Goal: Ask a question

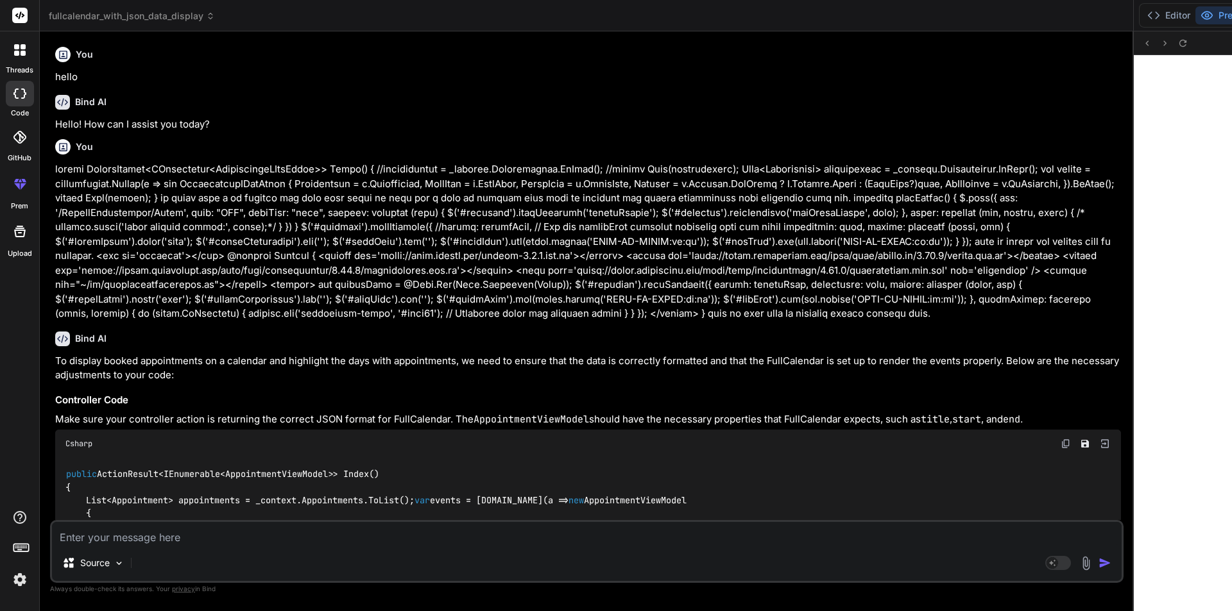
scroll to position [1609, 0]
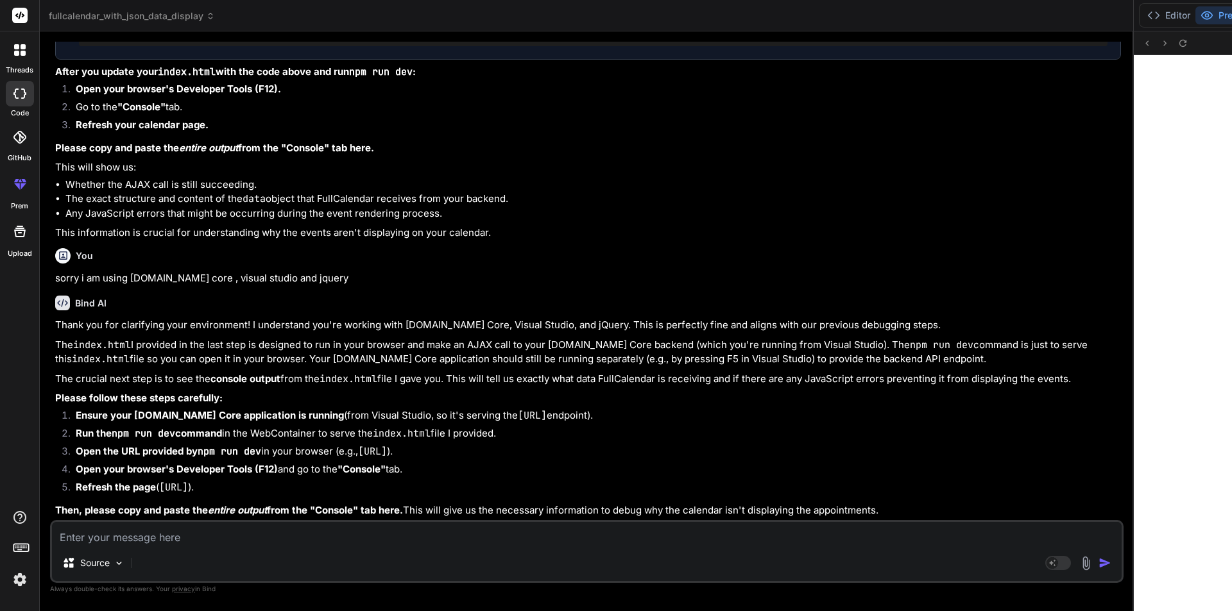
click at [180, 536] on textarea at bounding box center [586, 533] width 1069 height 23
type textarea "s"
type textarea "x"
type textarea "st"
type textarea "x"
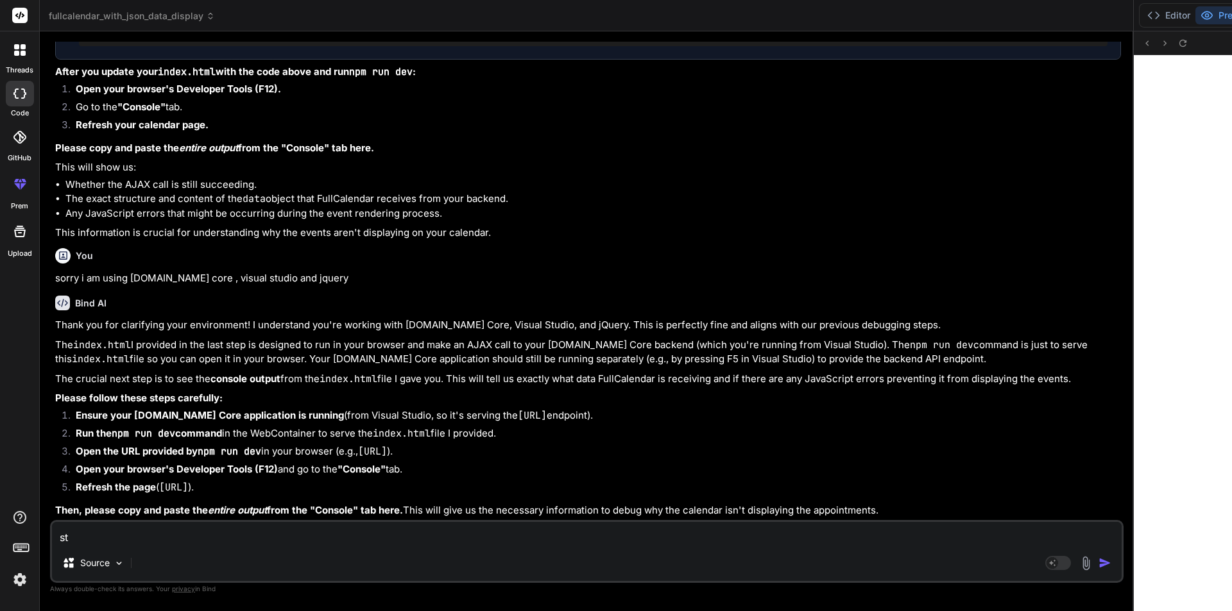
type textarea "sti"
type textarea "x"
type textarea "stil"
type textarea "x"
type textarea "still"
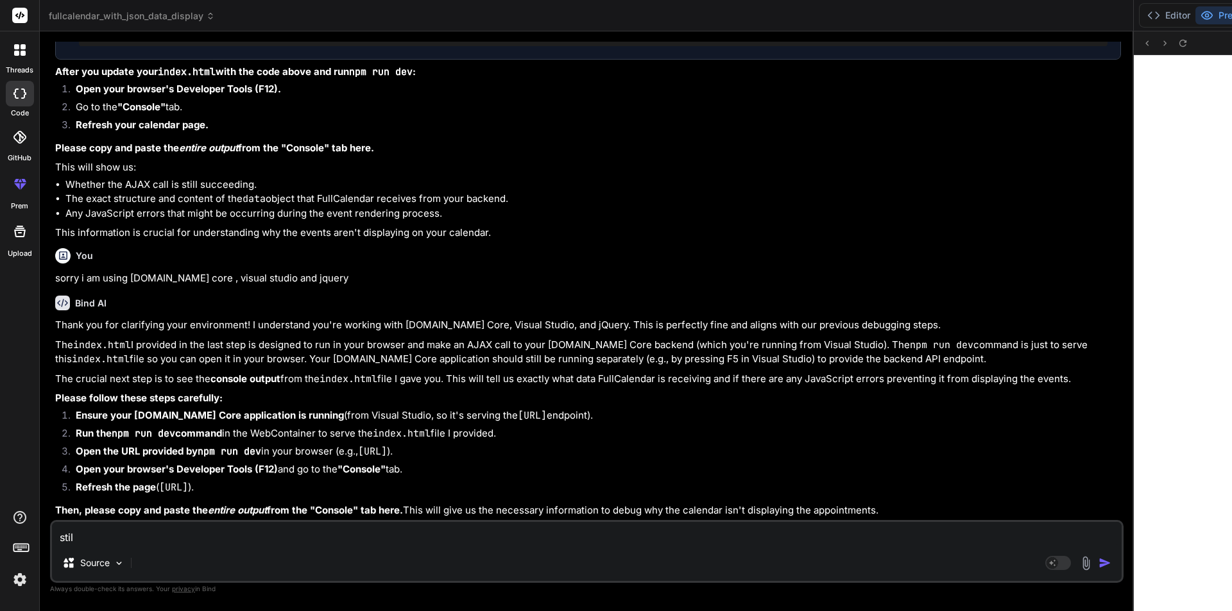
type textarea "x"
type textarea "still"
type textarea "x"
type textarea "still i"
type textarea "x"
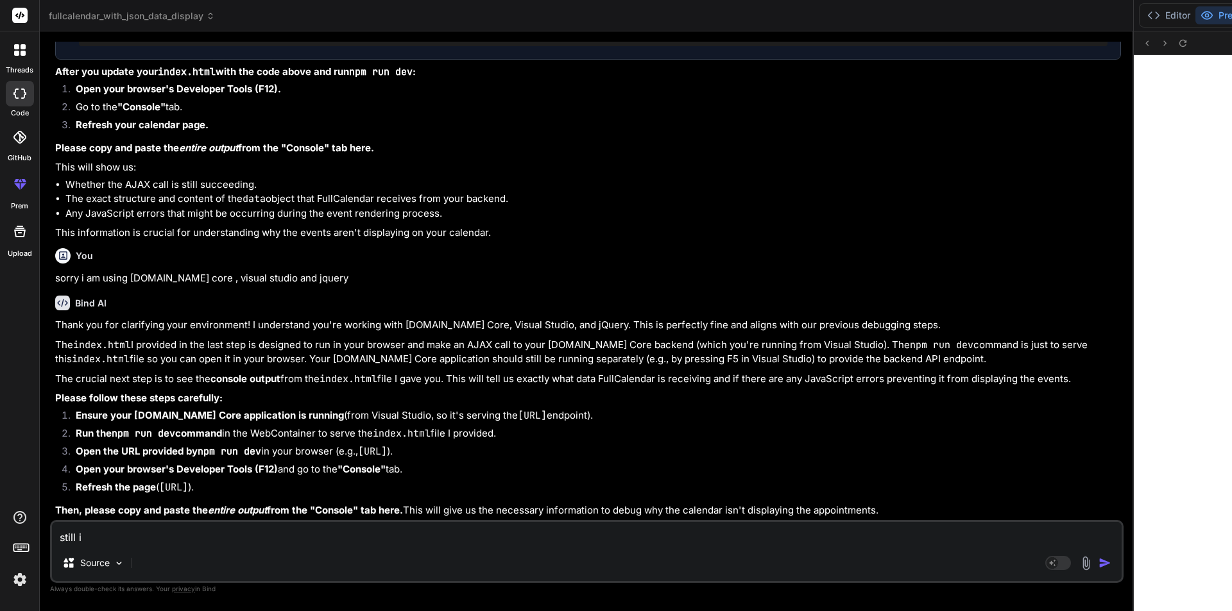
type textarea "still i"
type textarea "x"
type textarea "still i a"
type textarea "x"
type textarea "still i am"
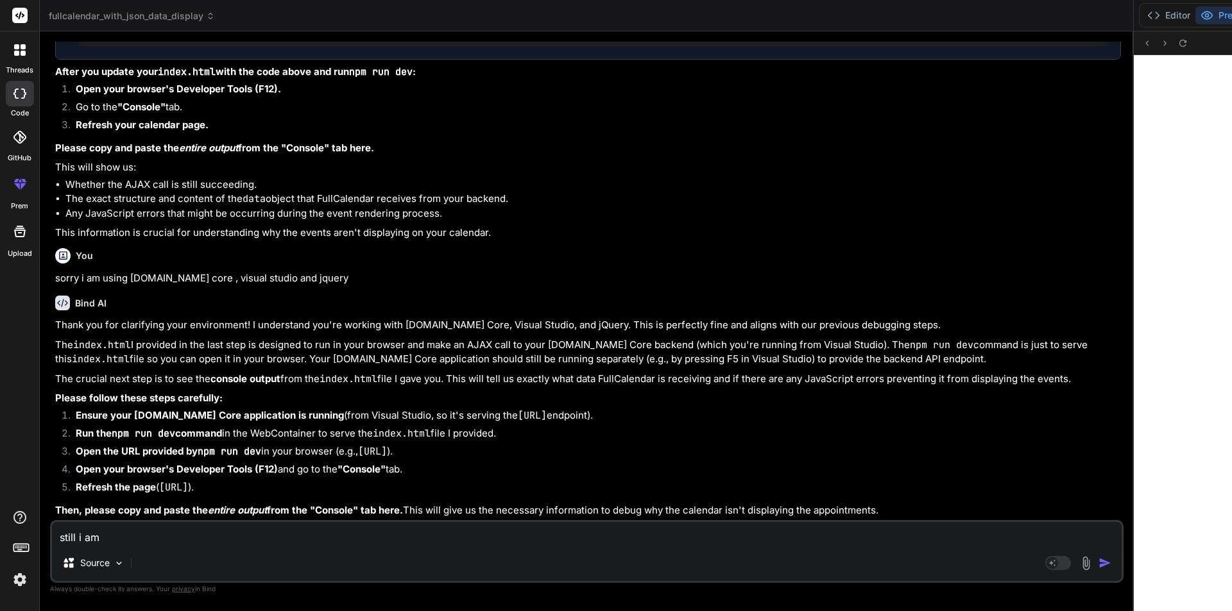
type textarea "x"
type textarea "still i am"
type textarea "x"
type textarea "still i am g"
type textarea "x"
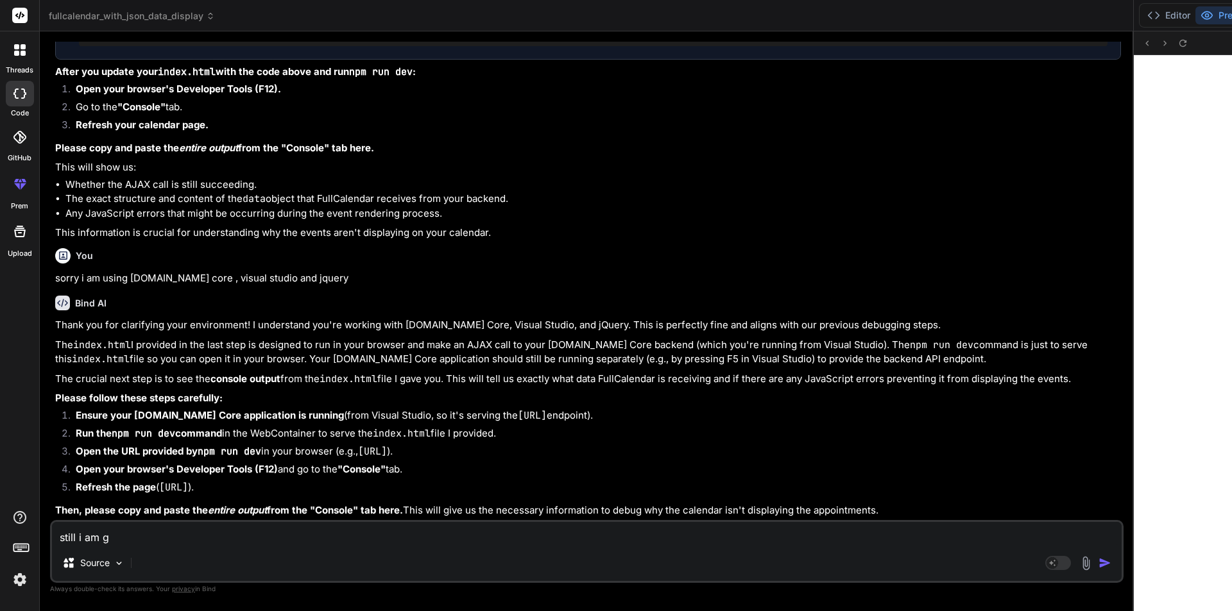
type textarea "still i am ge"
type textarea "x"
type textarea "still i am get"
type textarea "x"
type textarea "still i am gett"
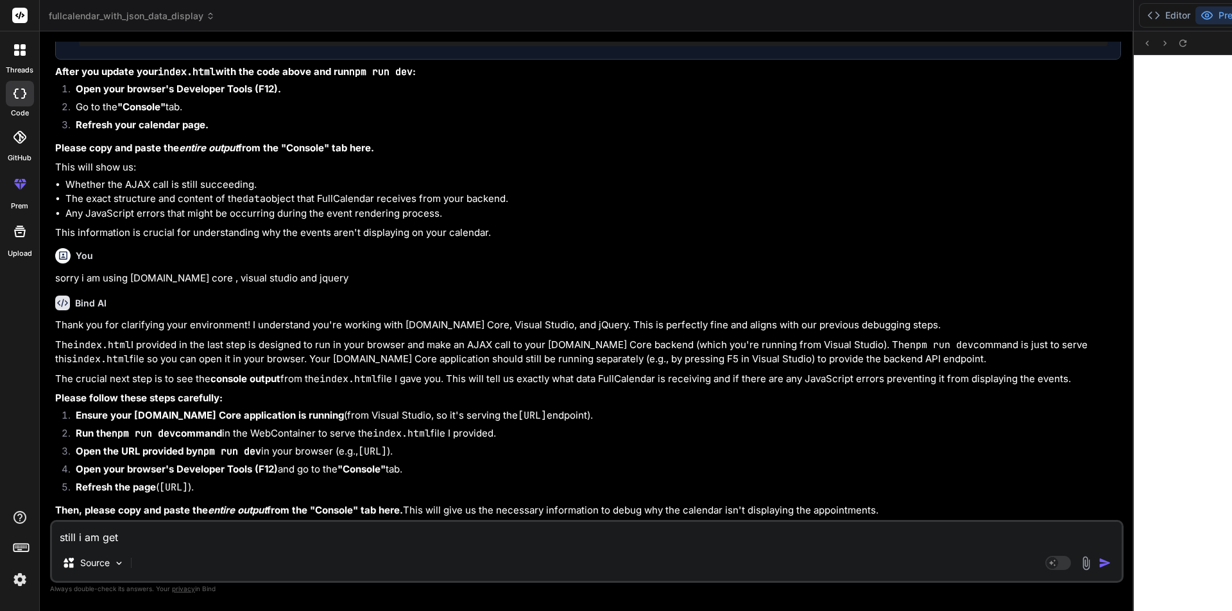
type textarea "x"
type textarea "still i am getti"
type textarea "x"
type textarea "still i am gettin"
type textarea "x"
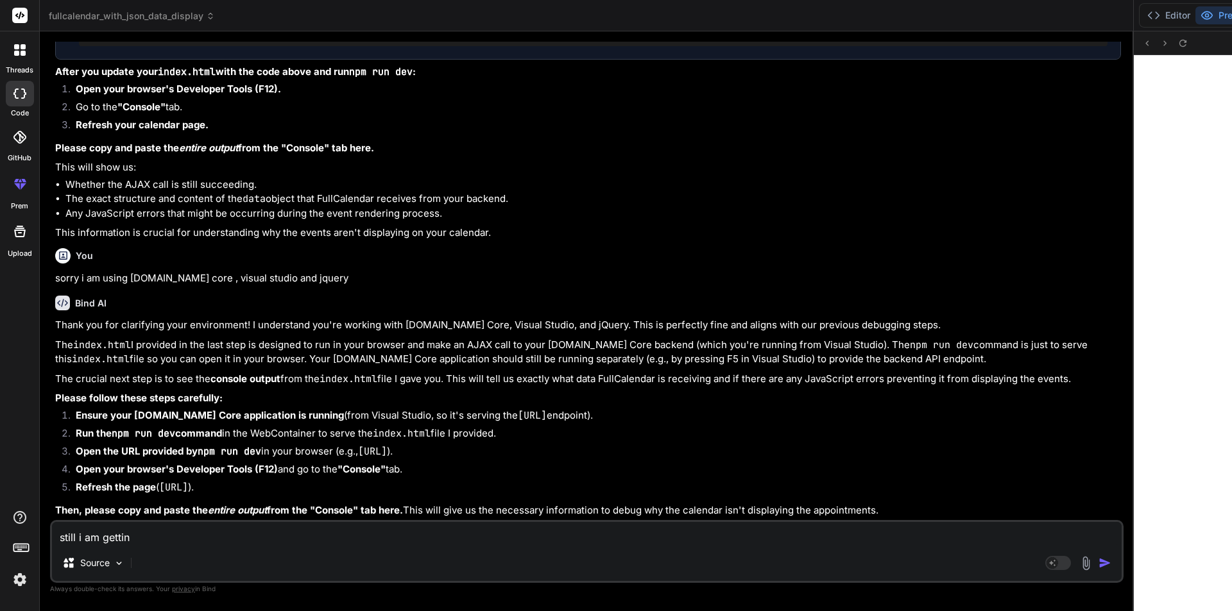
type textarea "still i am getting"
type textarea "x"
type textarea "still i am getting"
type textarea "x"
type textarea "still i am getting t"
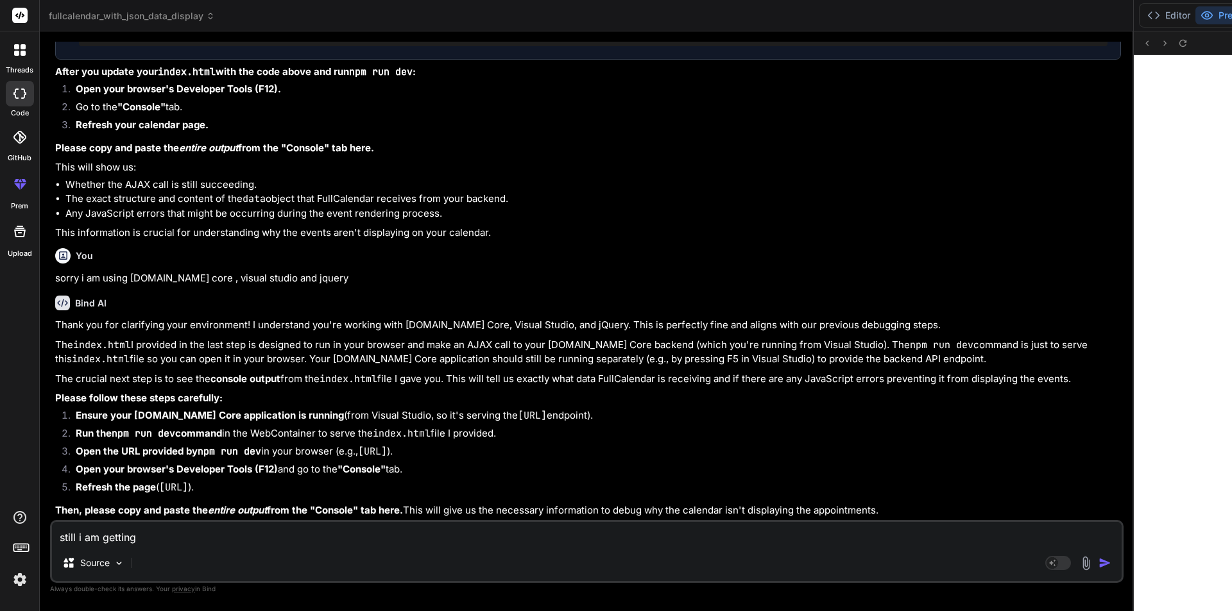
type textarea "x"
type textarea "still i am getting th"
type textarea "x"
type textarea "still i am getting the"
type textarea "x"
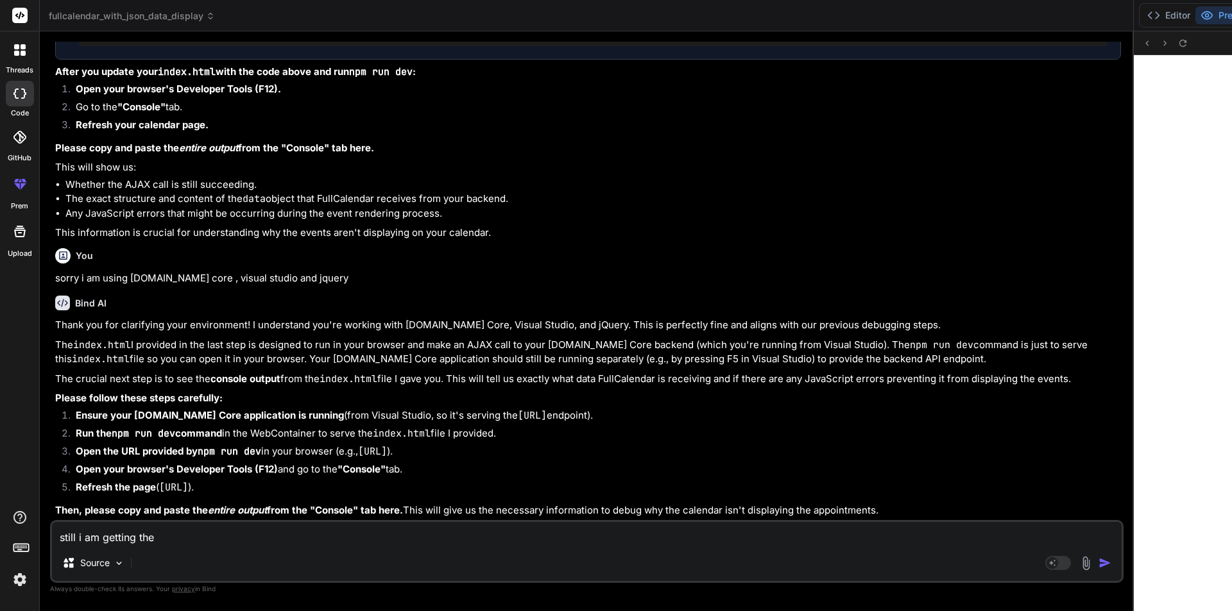
type textarea "still i am getting the"
type textarea "x"
type textarea "still i am getting the s"
type textarea "x"
type textarea "still i am getting the sa"
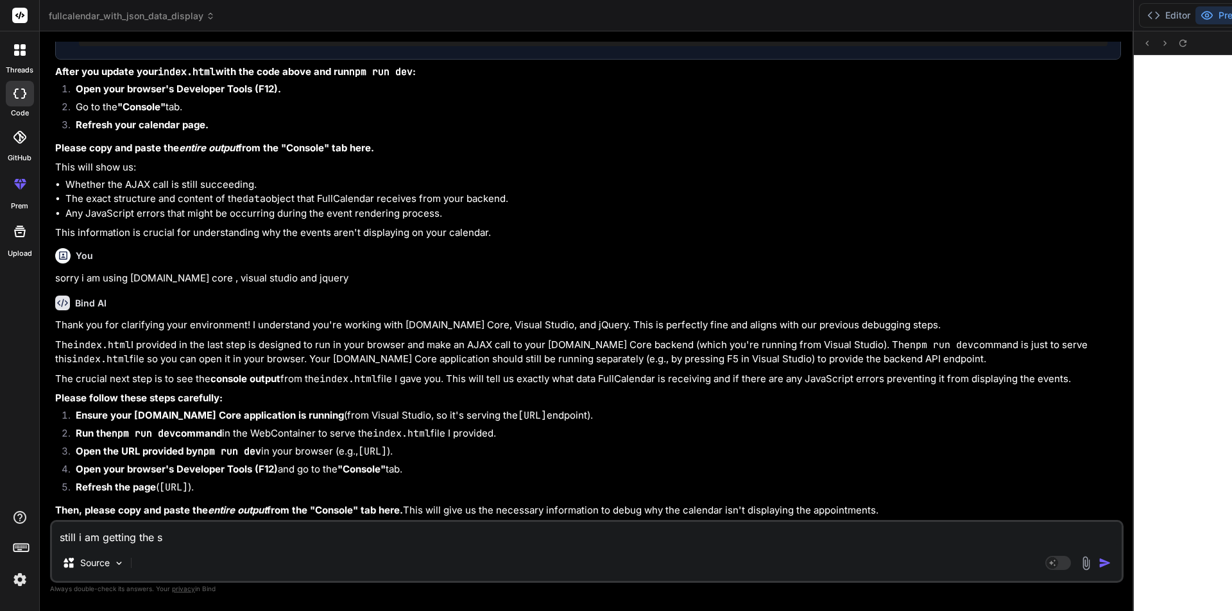
type textarea "x"
type textarea "still i am getting the [PERSON_NAME]"
type textarea "x"
type textarea "still i am getting the same"
type textarea "x"
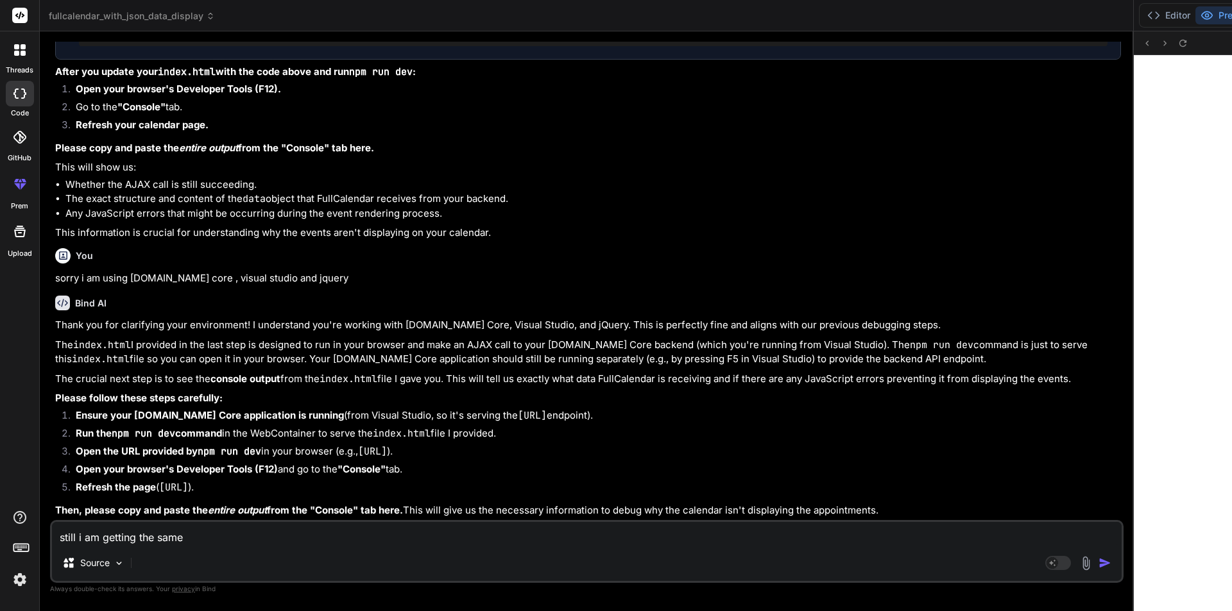
type textarea "still i am getting the same"
type textarea "x"
type textarea "still i am getting the same i"
type textarea "x"
type textarea "still i am getting the same is"
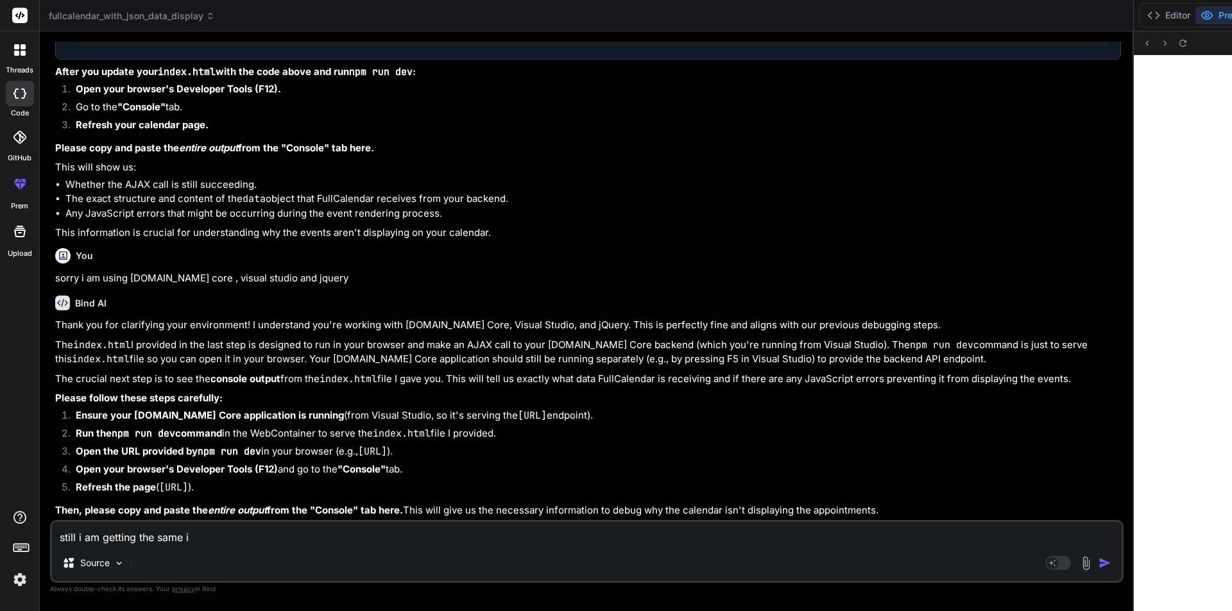
type textarea "x"
type textarea "still i am getting the same iss"
type textarea "x"
type textarea "still i am getting the same issu"
type textarea "x"
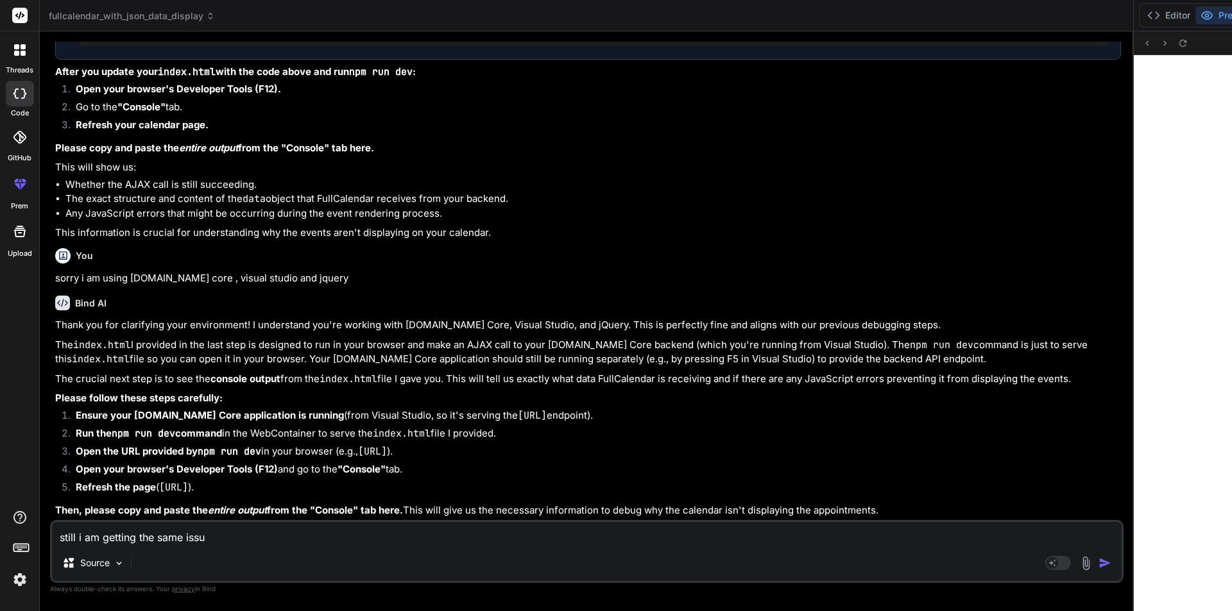
type textarea "still i am getting the same issue"
type textarea "x"
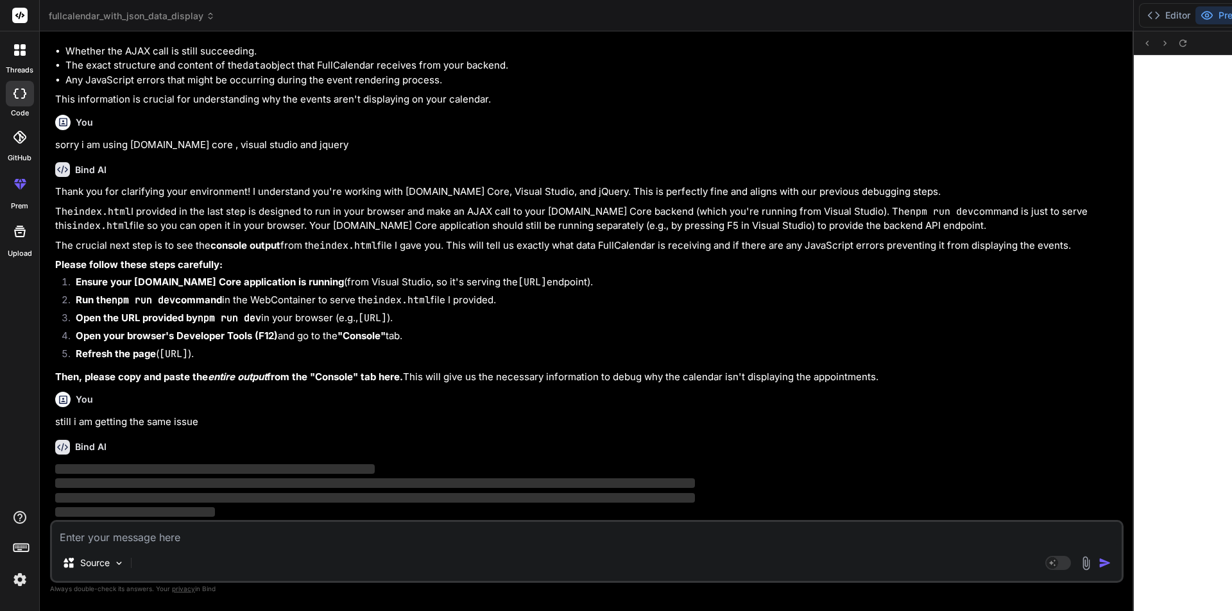
scroll to position [17136, 0]
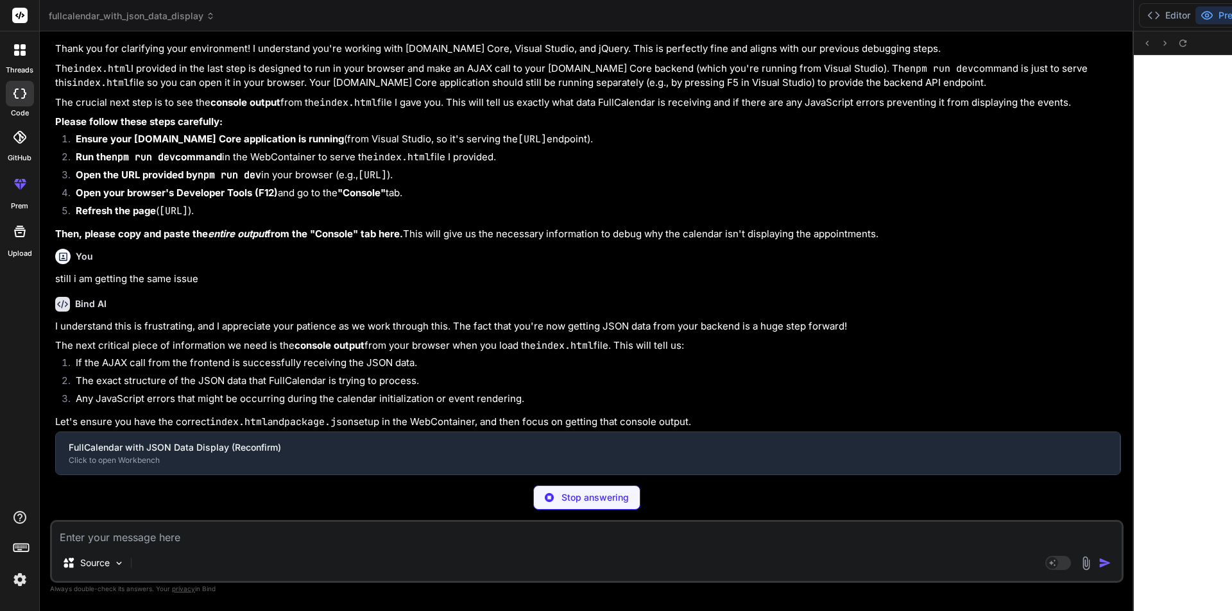
type textarea "x"
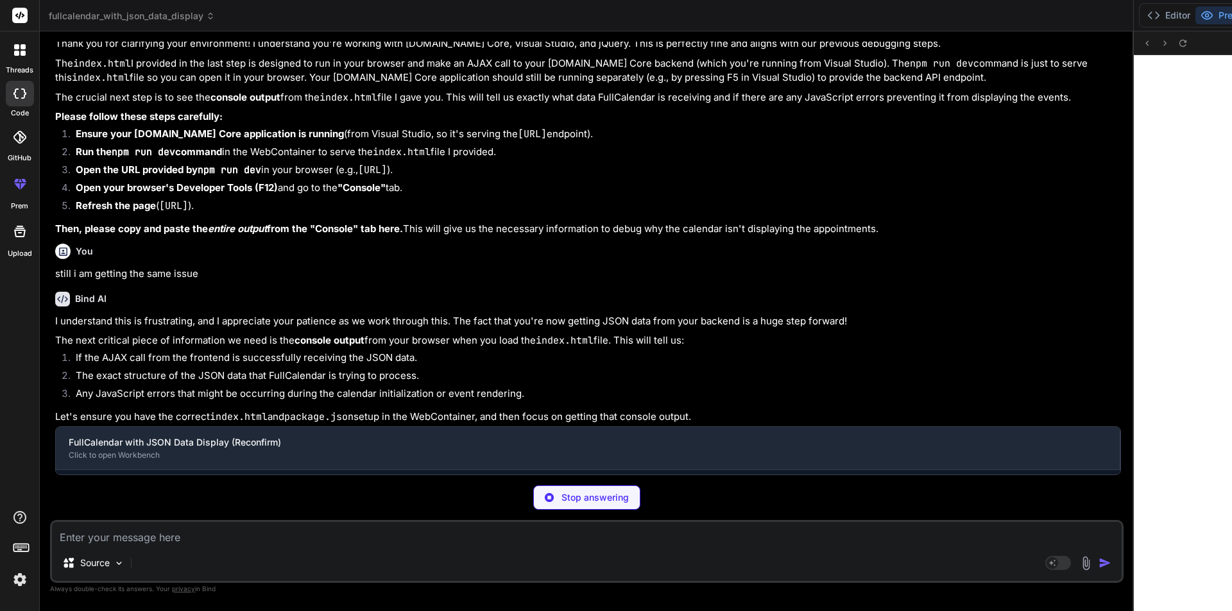
type textarea ""license": "ISC", "dependencies": { "http-server": "^14.1.1" } }"
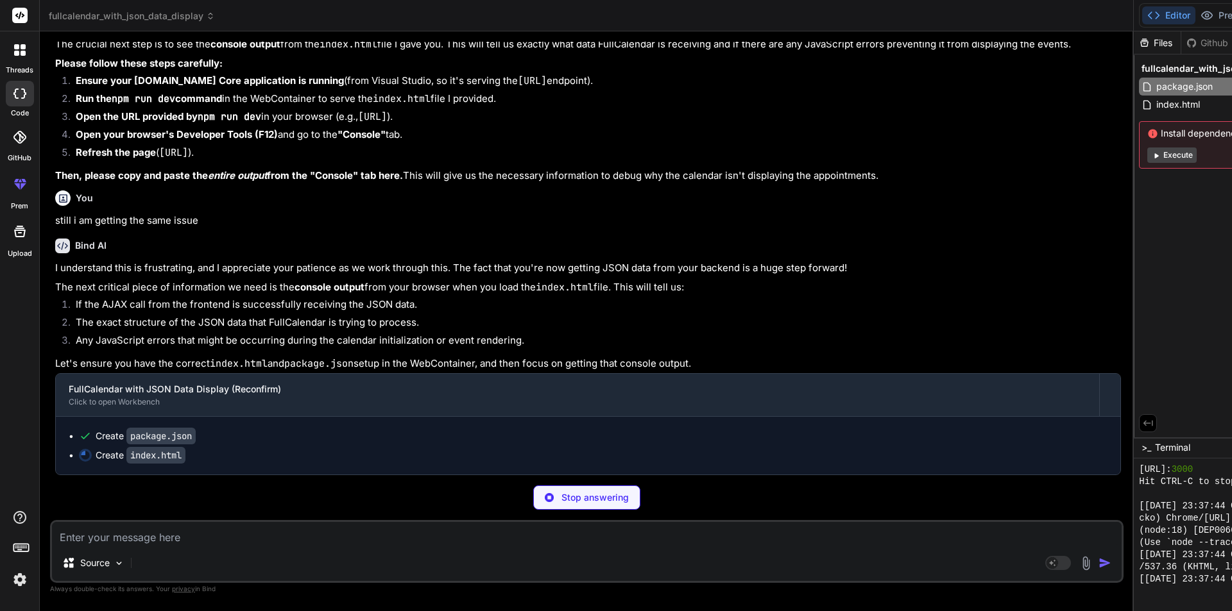
type textarea "x"
type textarea "}); </script> </body> </html>"
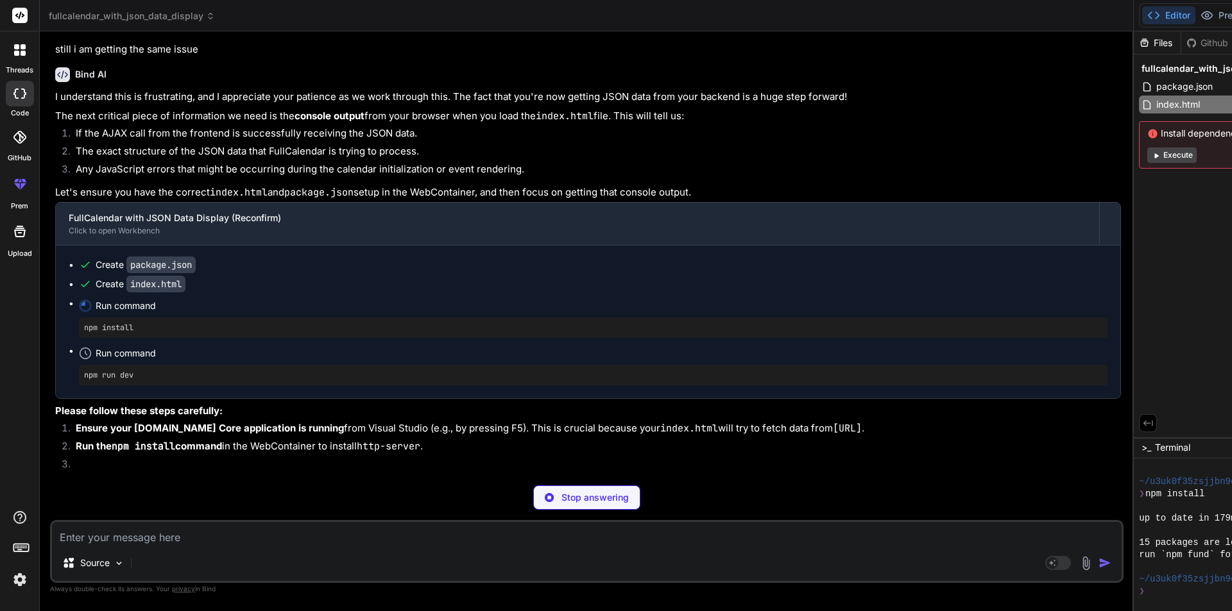
scroll to position [1780, 0]
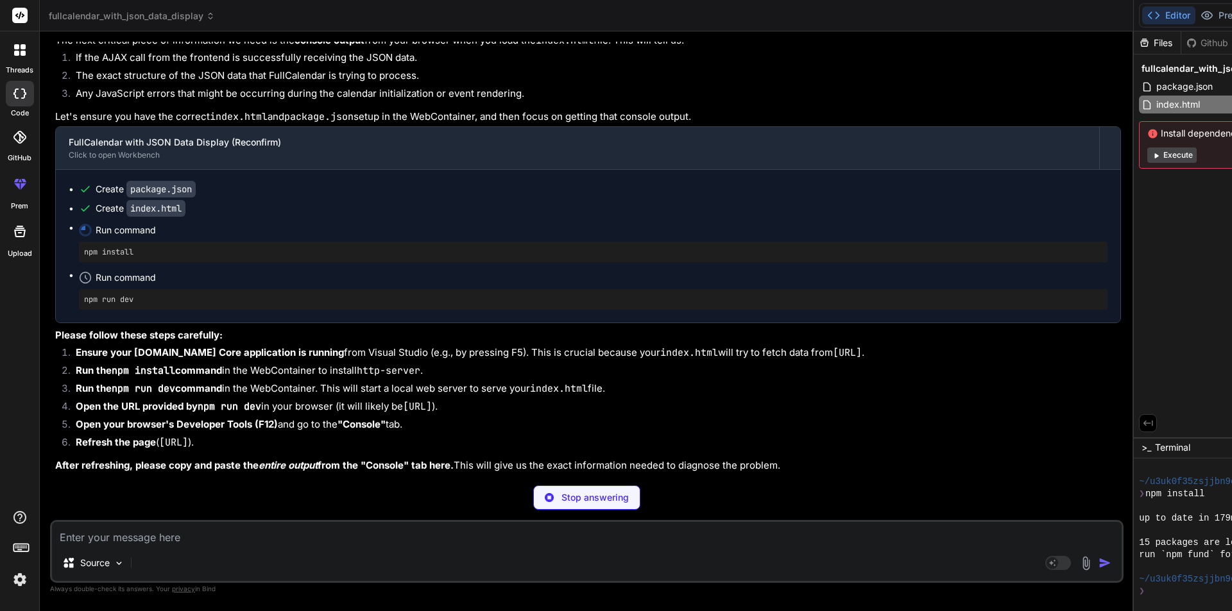
type textarea "x"
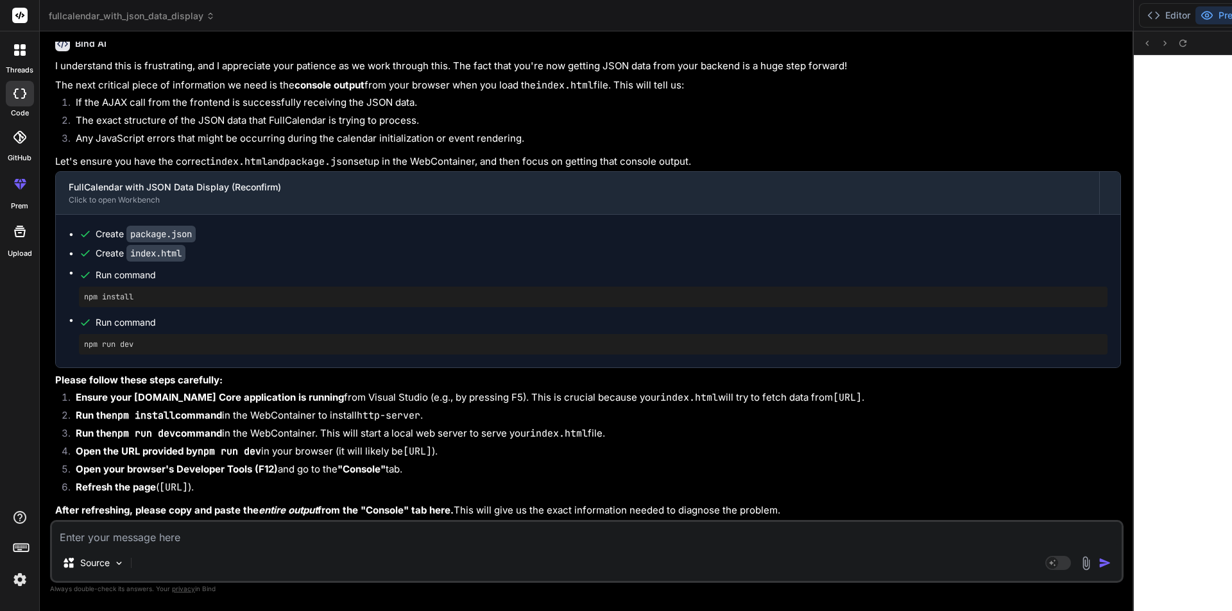
scroll to position [17540, 0]
